Goal: Find specific page/section: Find specific page/section

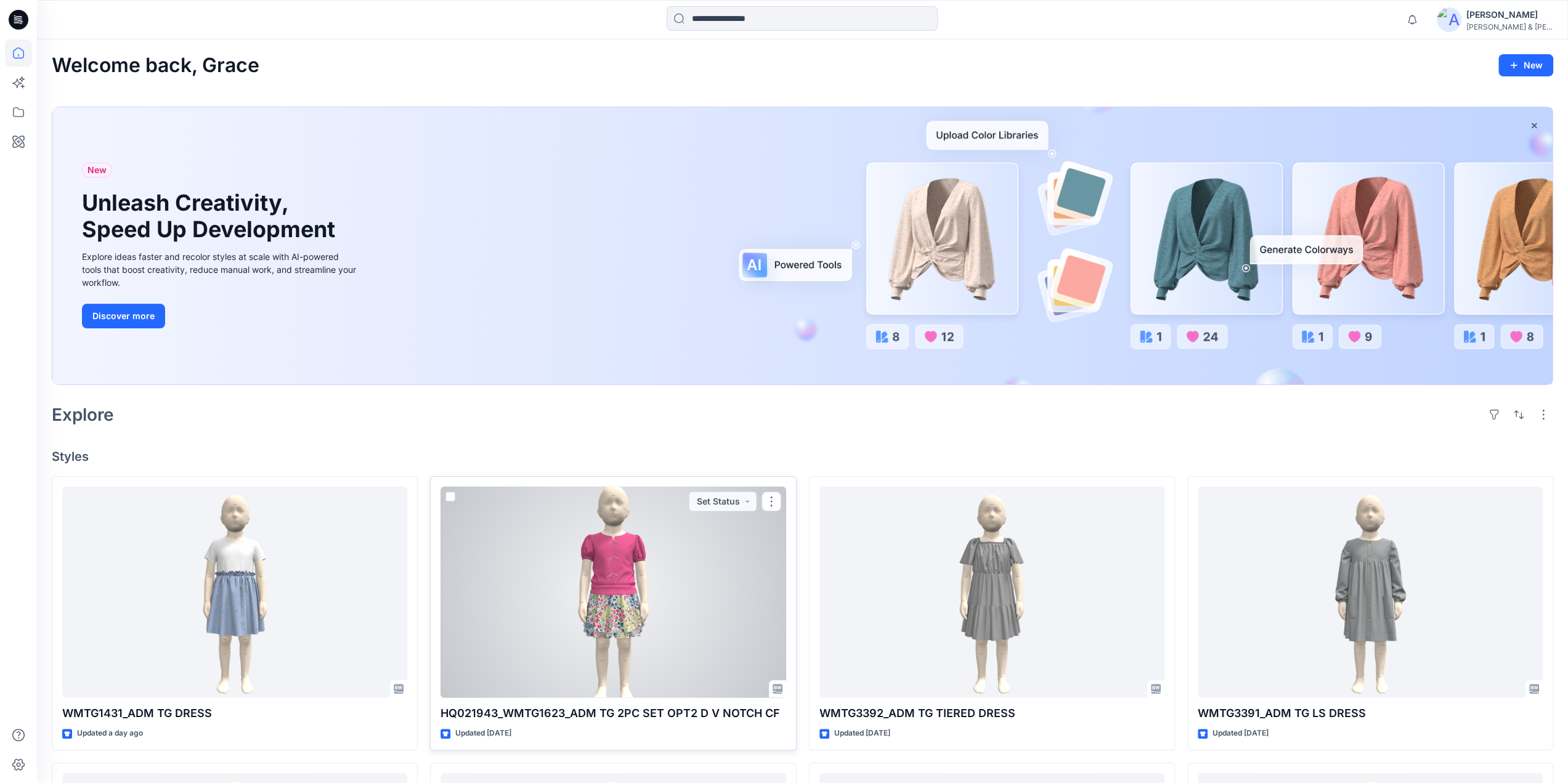
click at [642, 568] on div at bounding box center [612, 592] width 345 height 212
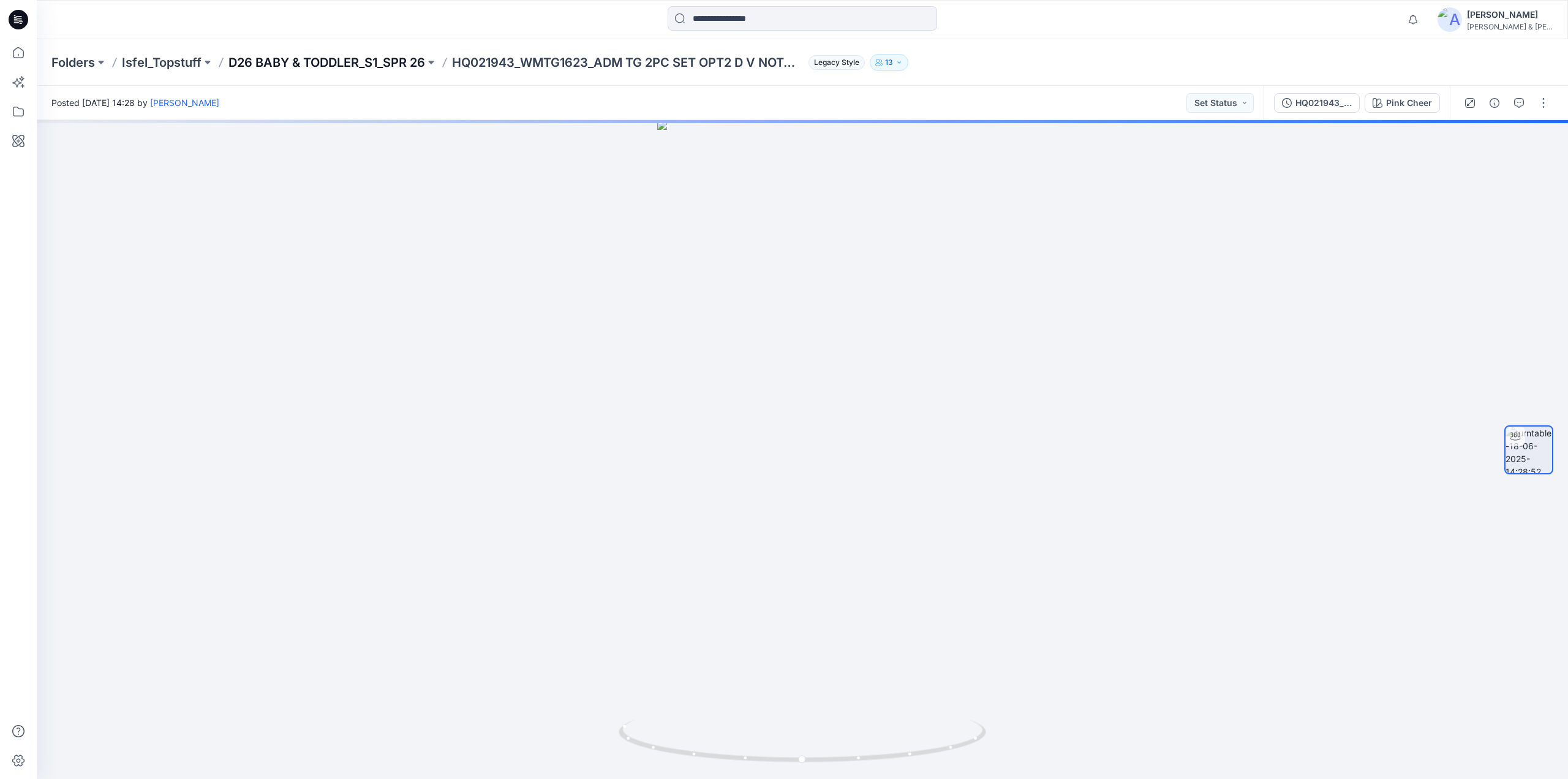
click at [360, 56] on p "D26 BABY & TODDLER_S1_SPR 26" at bounding box center [327, 62] width 197 height 17
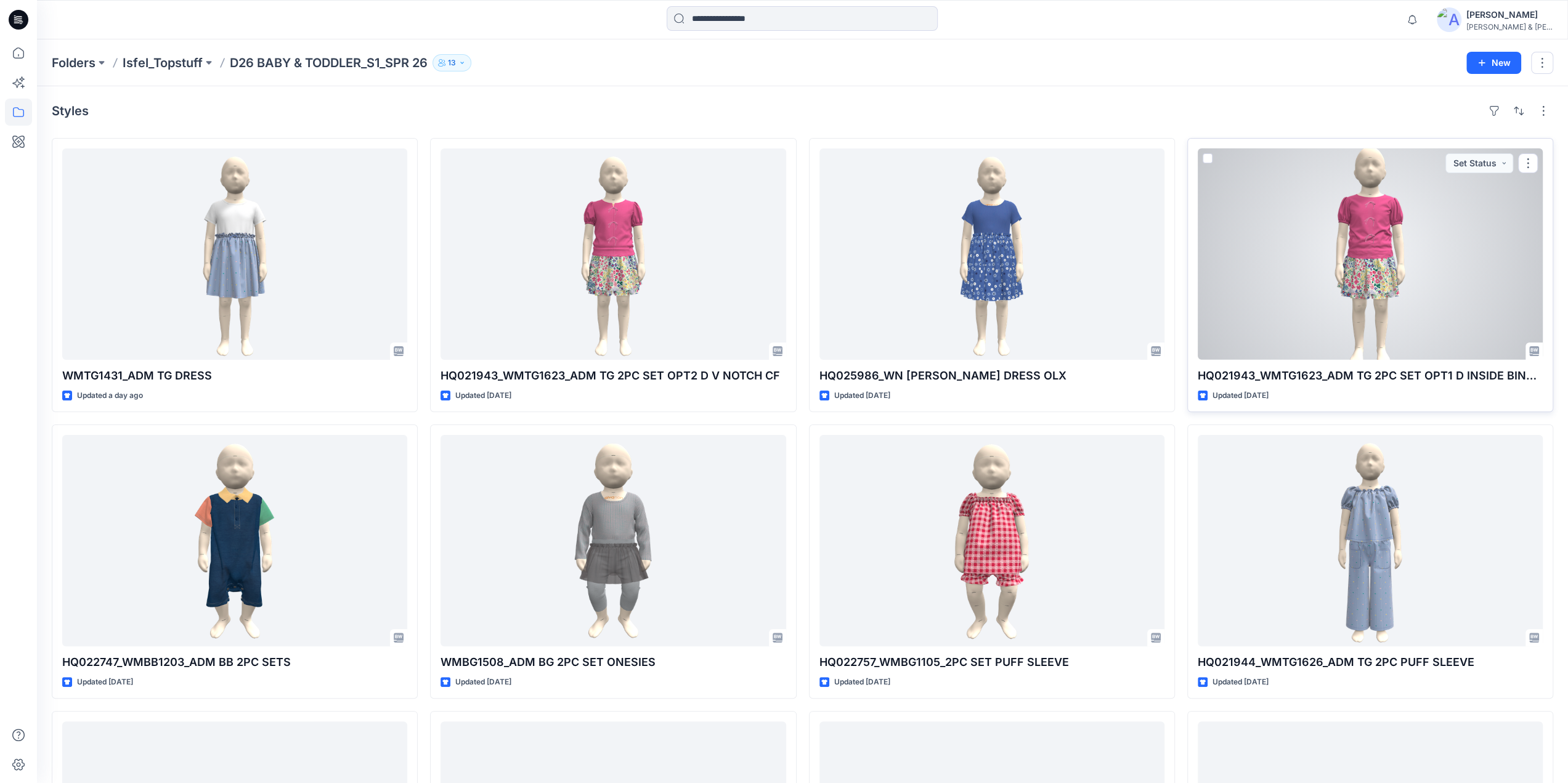
click at [1373, 239] on div at bounding box center [1369, 255] width 345 height 212
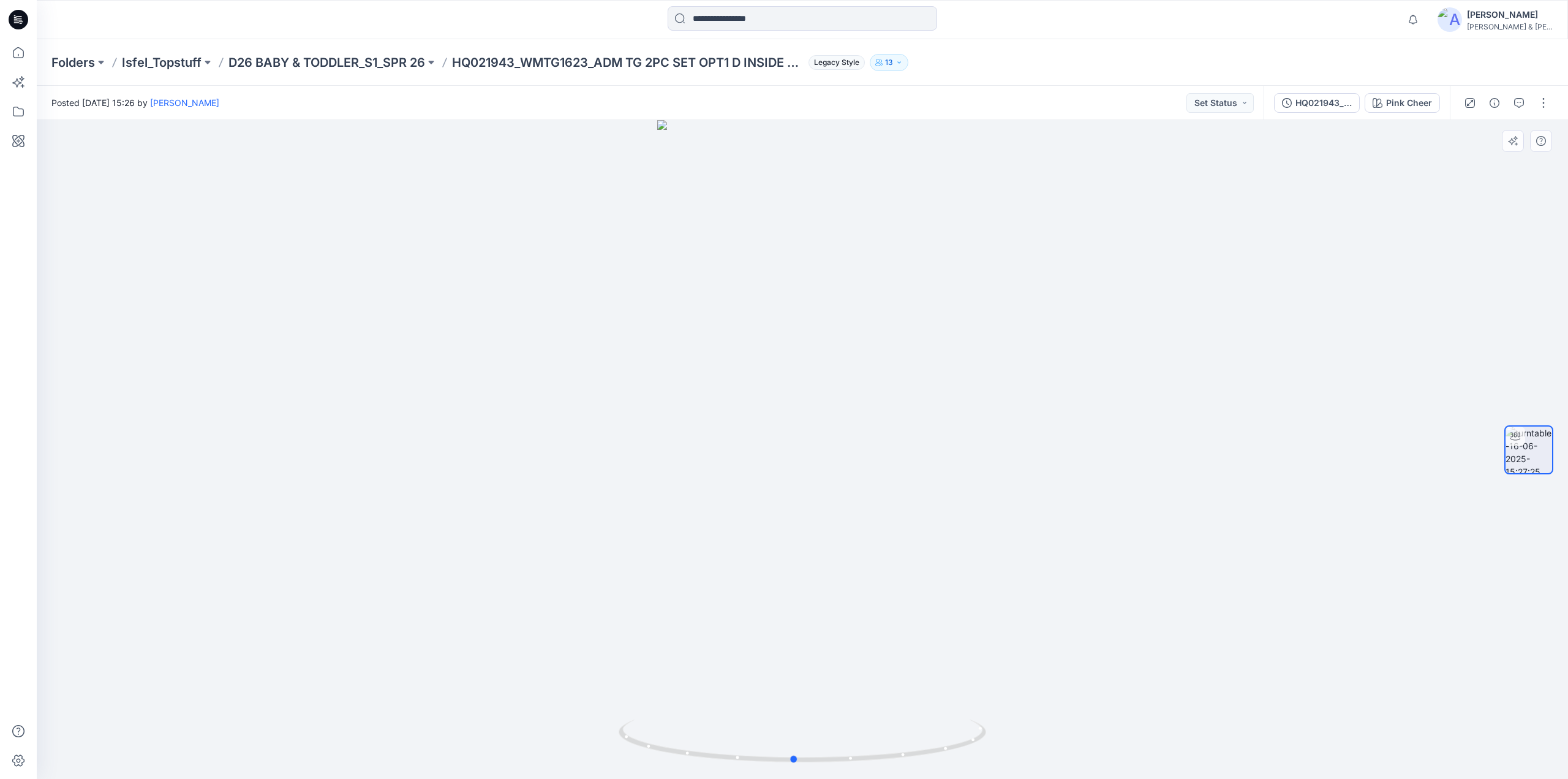
drag, startPoint x: 849, startPoint y: 337, endPoint x: 840, endPoint y: 344, distance: 11.4
click at [840, 344] on div at bounding box center [802, 449] width 1531 height 659
